Goal: Communication & Community: Answer question/provide support

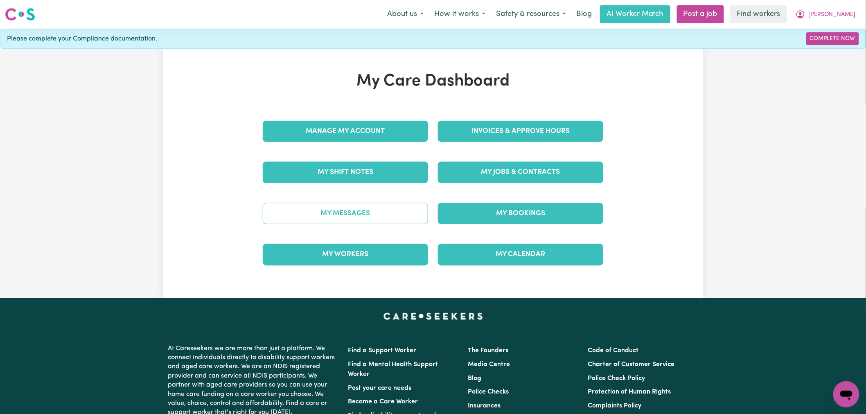
click at [388, 212] on link "My Messages" at bounding box center [345, 213] width 165 height 21
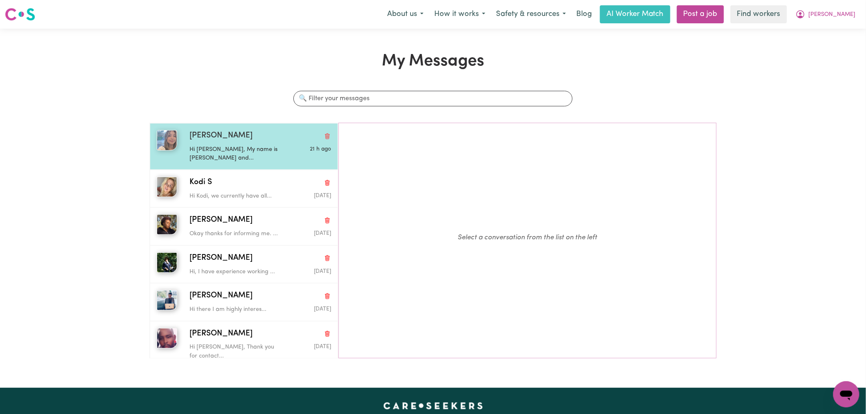
click at [267, 156] on p "Hi [PERSON_NAME], My name is [PERSON_NAME] and..." at bounding box center [236, 154] width 94 height 18
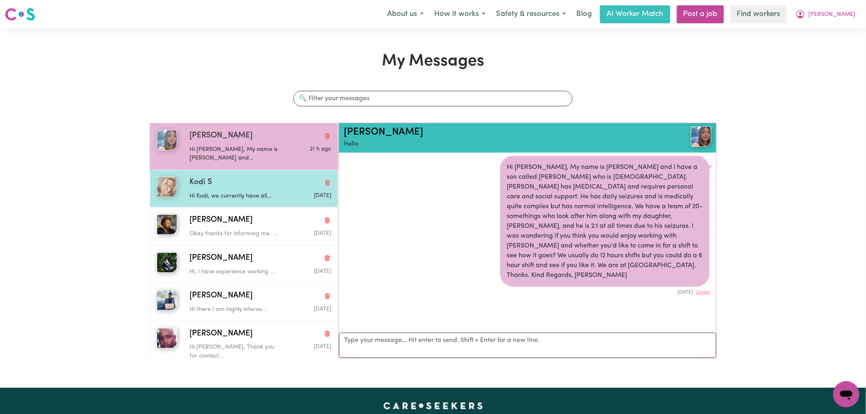
scroll to position [5, 0]
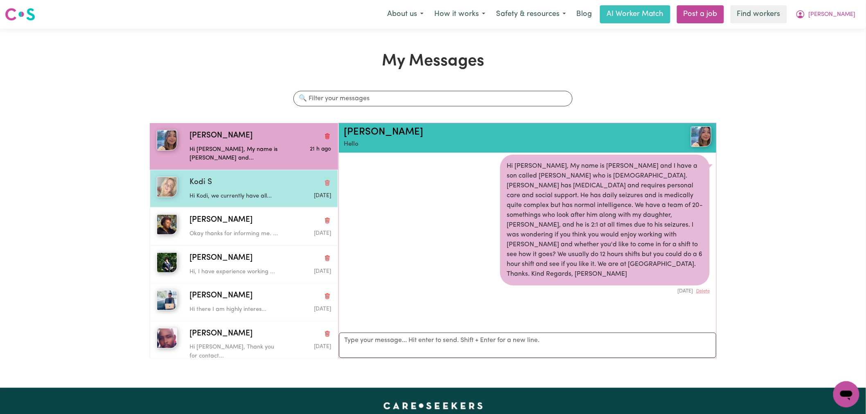
click at [255, 187] on div "Kodi S" at bounding box center [260, 183] width 142 height 12
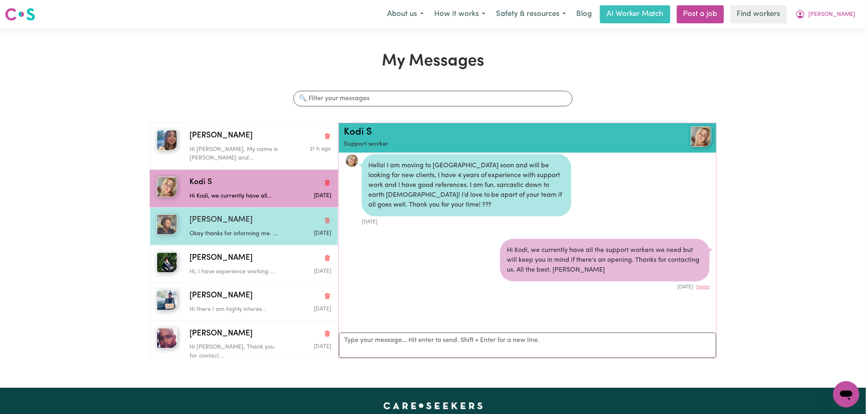
click at [264, 230] on p "Okay thanks for informing me. ..." at bounding box center [236, 234] width 94 height 9
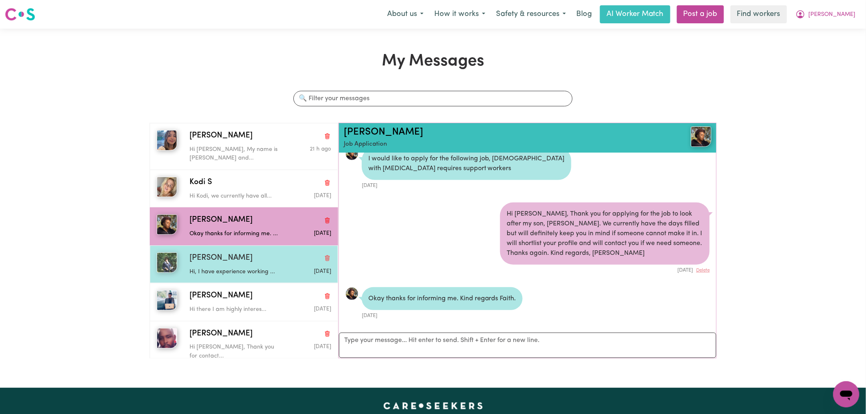
click at [266, 259] on div "[PERSON_NAME]" at bounding box center [260, 259] width 142 height 12
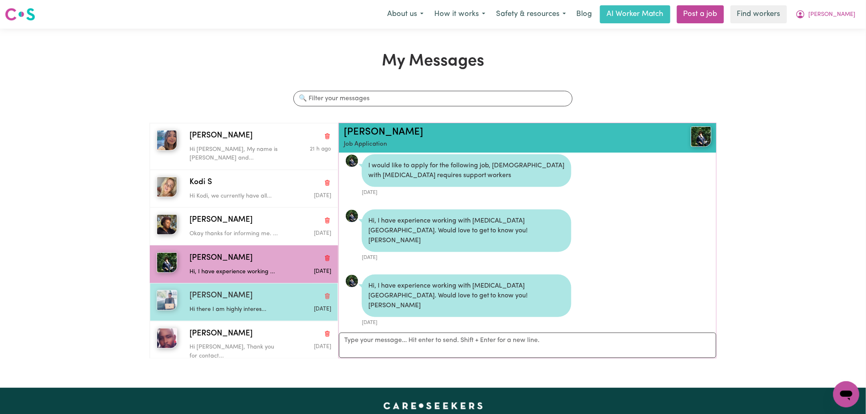
click at [260, 315] on div "[PERSON_NAME] C Hi there I am highly interes... [DATE]" at bounding box center [244, 302] width 188 height 38
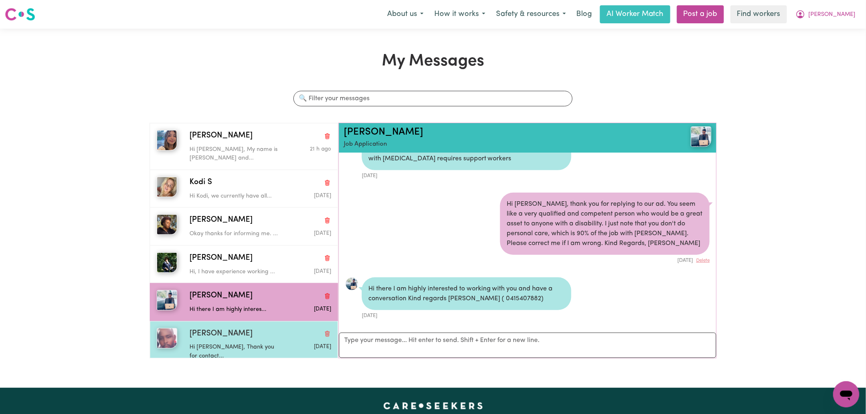
drag, startPoint x: 268, startPoint y: 345, endPoint x: 264, endPoint y: 337, distance: 9.2
click at [268, 345] on p "Hi [PERSON_NAME], Thank you for contact..." at bounding box center [236, 352] width 94 height 18
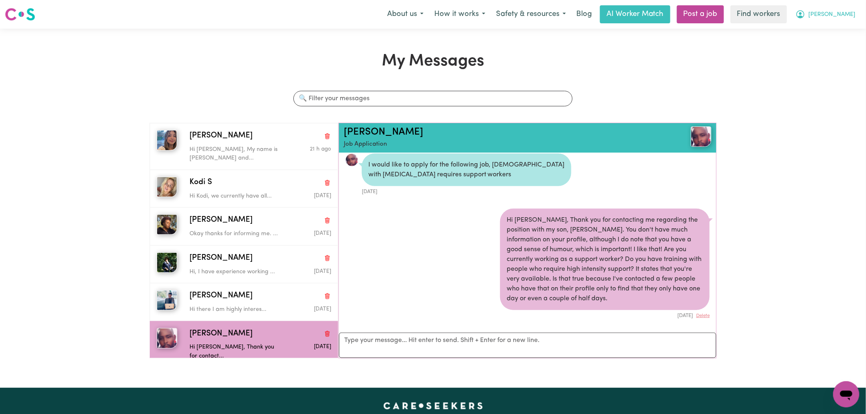
click at [846, 18] on span "[PERSON_NAME]" at bounding box center [832, 14] width 47 height 9
click at [842, 27] on link "My Dashboard" at bounding box center [828, 32] width 65 height 16
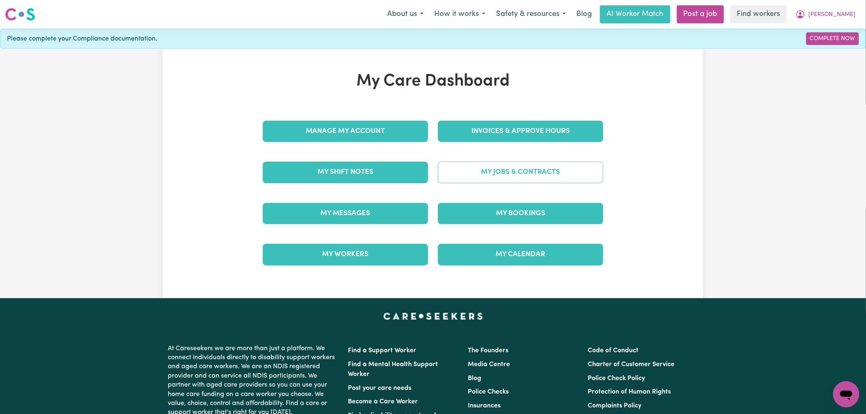
click at [497, 169] on link "My Jobs & Contracts" at bounding box center [520, 172] width 165 height 21
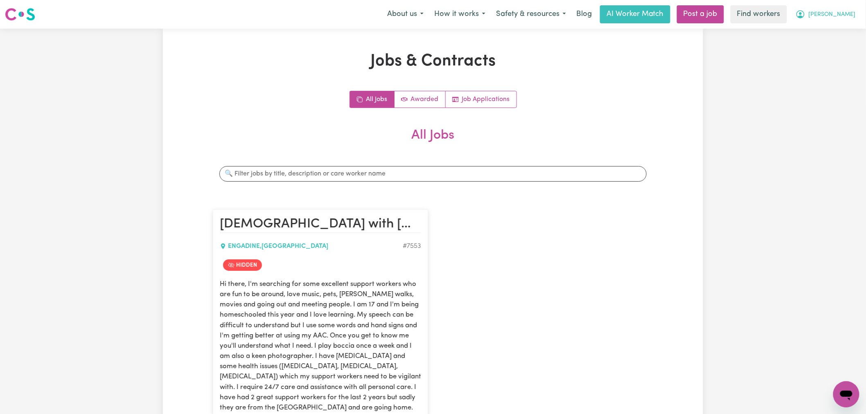
click at [839, 18] on span "[PERSON_NAME]" at bounding box center [832, 14] width 47 height 9
click at [819, 46] on link "Logout" at bounding box center [828, 47] width 65 height 16
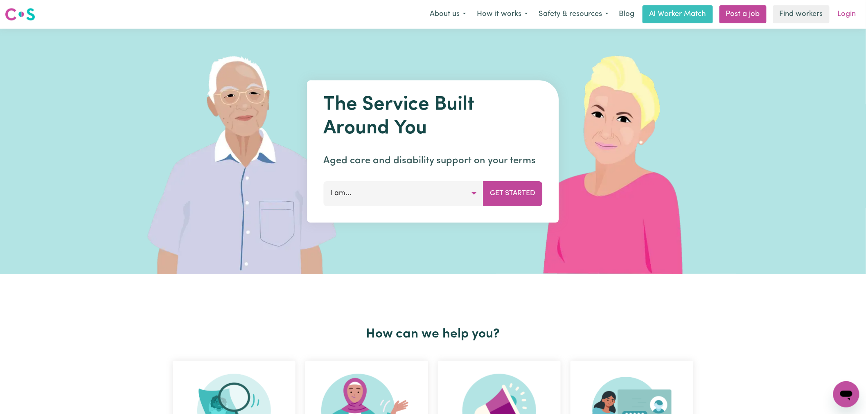
click at [844, 14] on link "Login" at bounding box center [847, 14] width 28 height 18
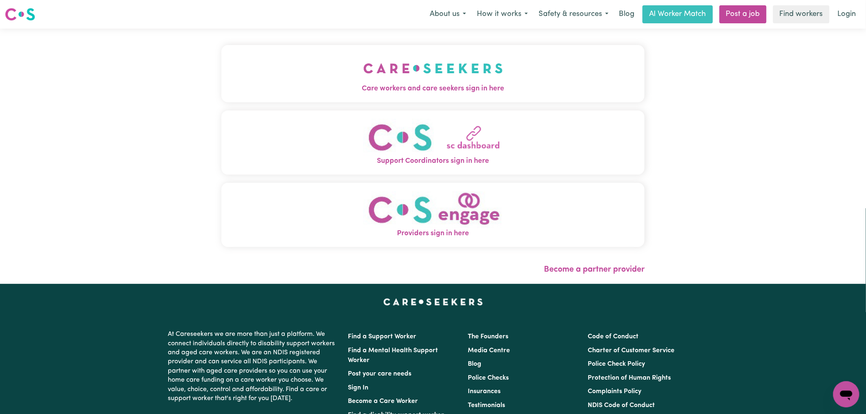
click at [409, 60] on img "Care workers and care seekers sign in here" at bounding box center [433, 68] width 140 height 30
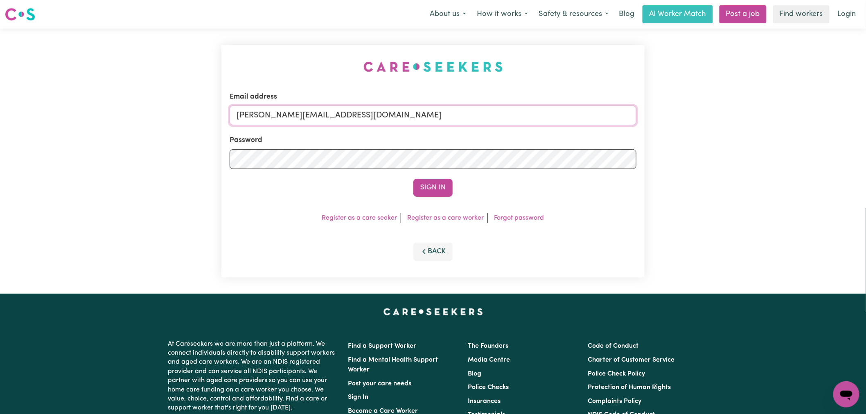
click at [404, 115] on input "[PERSON_NAME][EMAIL_ADDRESS][DOMAIN_NAME]" at bounding box center [433, 116] width 407 height 20
drag, startPoint x: 427, startPoint y: 119, endPoint x: 295, endPoint y: 109, distance: 132.5
click at [279, 108] on input "[EMAIL_ADDRESS][DOMAIN_NAME]" at bounding box center [433, 116] width 407 height 20
type input "[EMAIL_ADDRESS][DOMAIN_NAME]"
click at [447, 193] on button "Sign In" at bounding box center [432, 188] width 39 height 18
